Goal: Navigation & Orientation: Go to known website

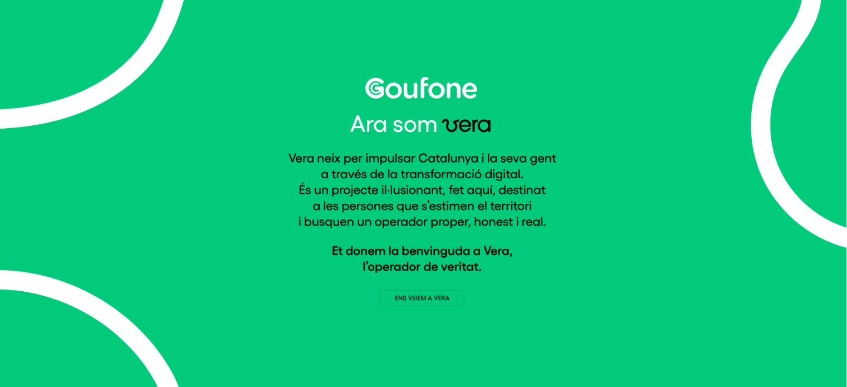
click at [429, 299] on img at bounding box center [423, 191] width 271 height 229
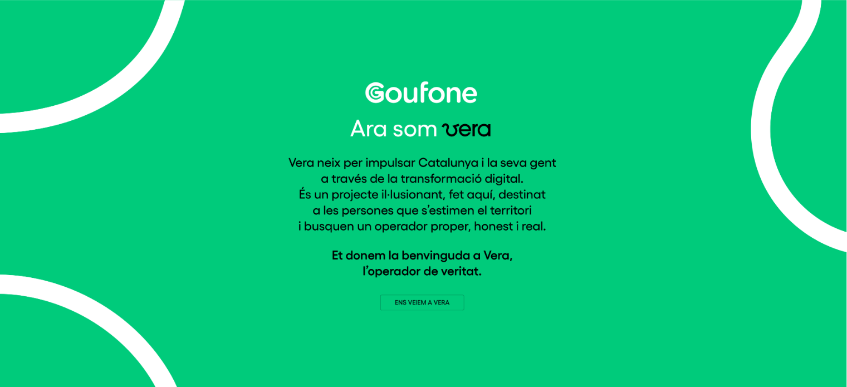
click at [396, 301] on img at bounding box center [423, 195] width 271 height 229
